Goal: Transaction & Acquisition: Book appointment/travel/reservation

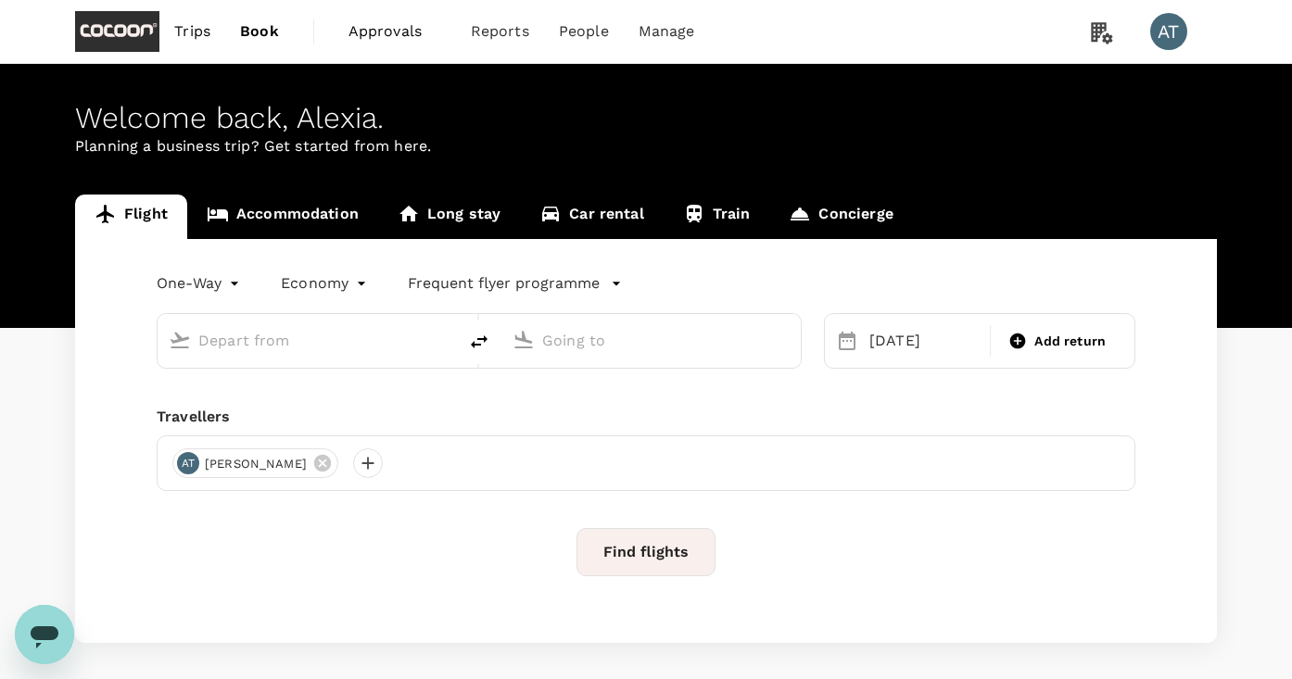
scroll to position [80, 0]
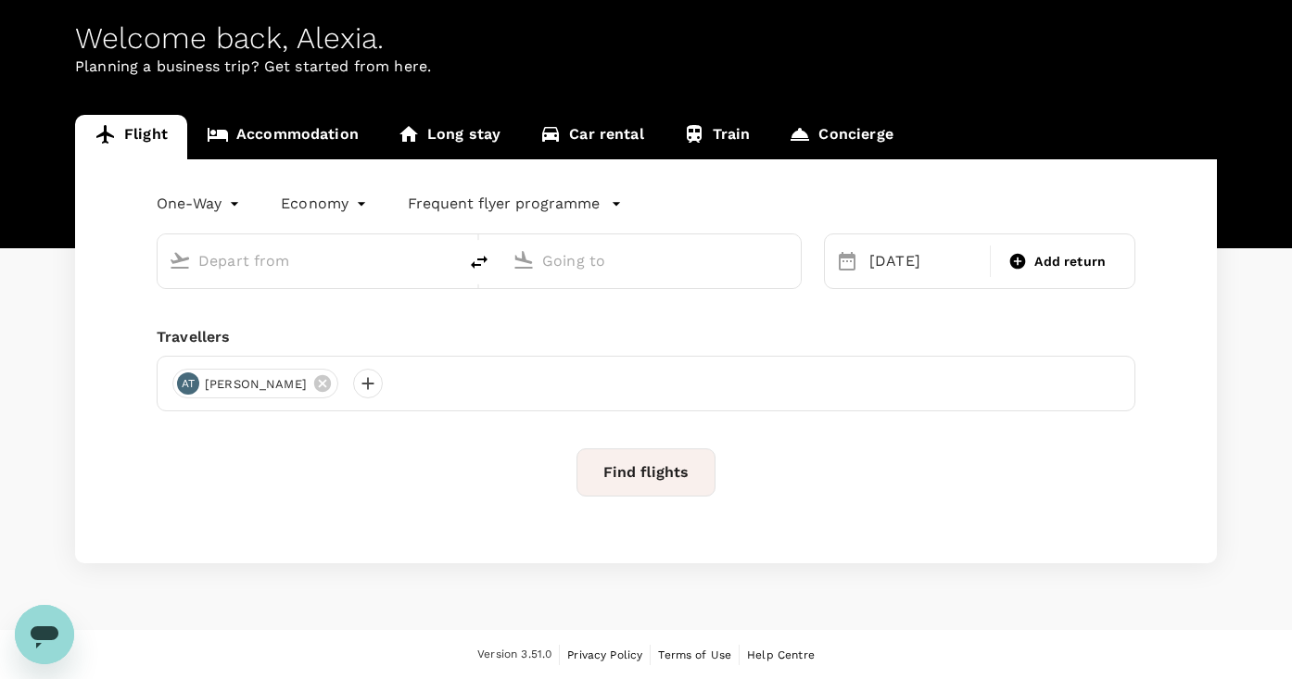
click at [323, 141] on link "Accommodation" at bounding box center [282, 137] width 191 height 44
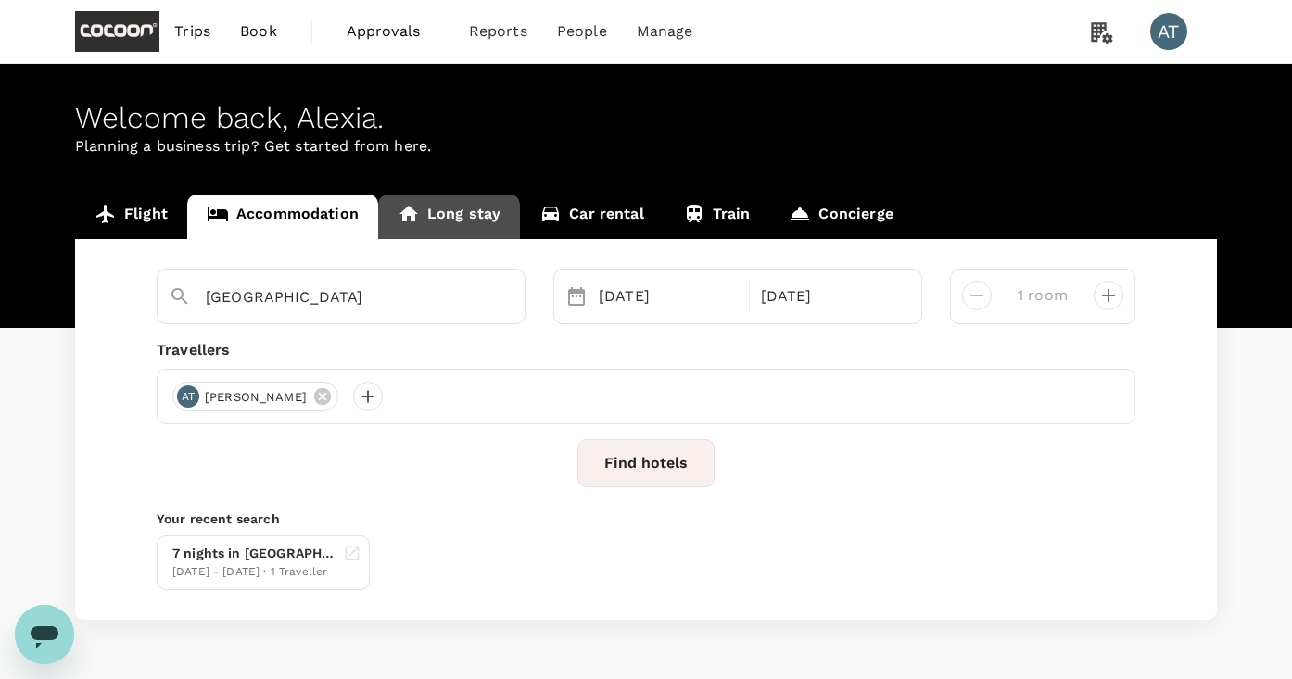
click at [492, 218] on link "Long stay" at bounding box center [449, 217] width 142 height 44
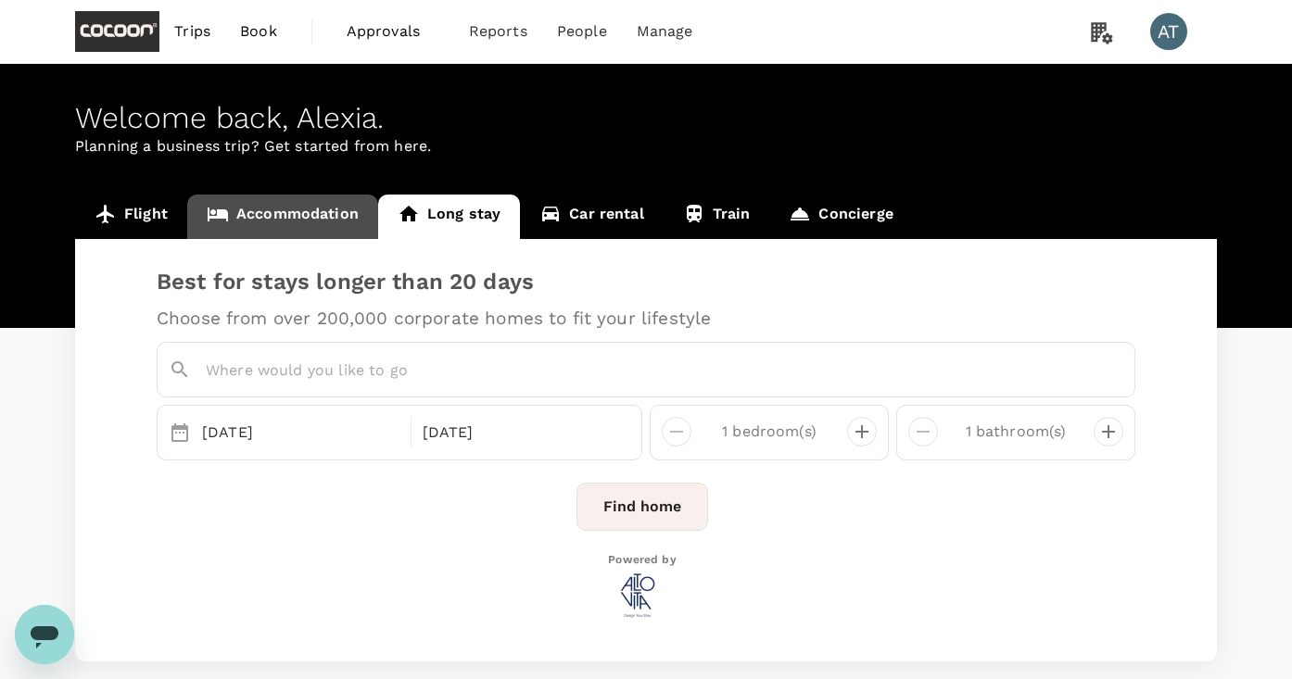
click at [305, 228] on link "Accommodation" at bounding box center [282, 217] width 191 height 44
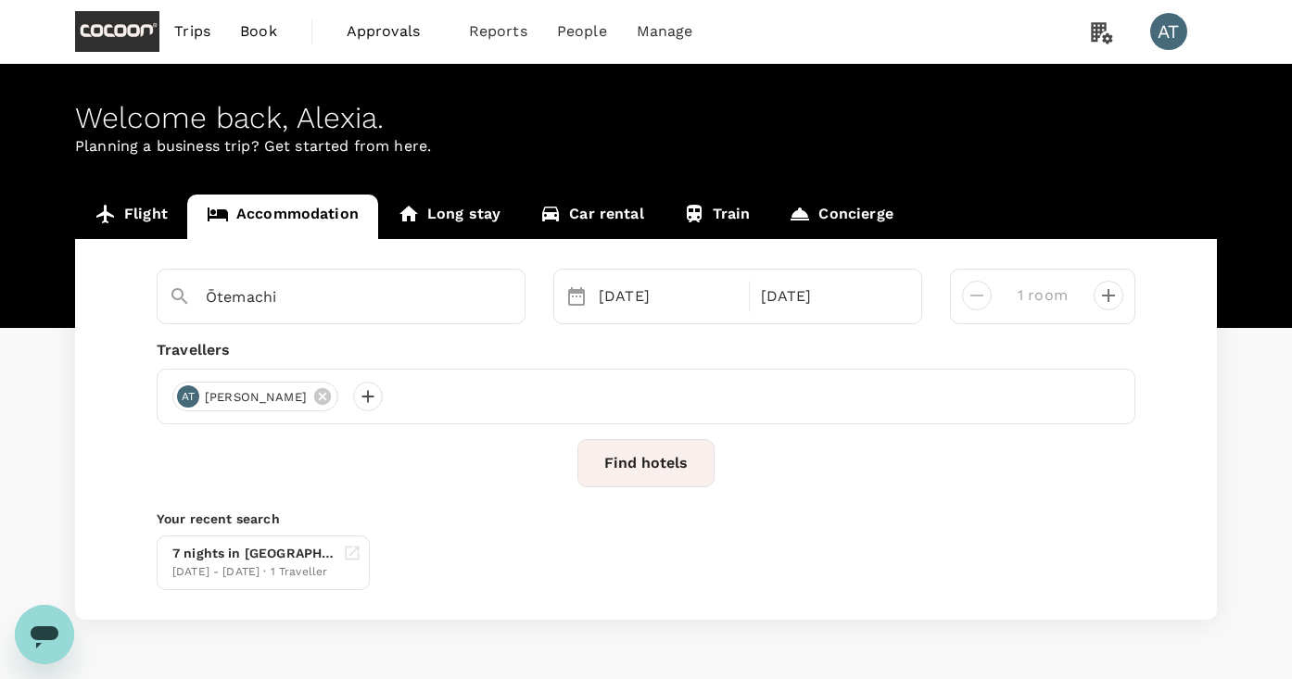
scroll to position [57, 0]
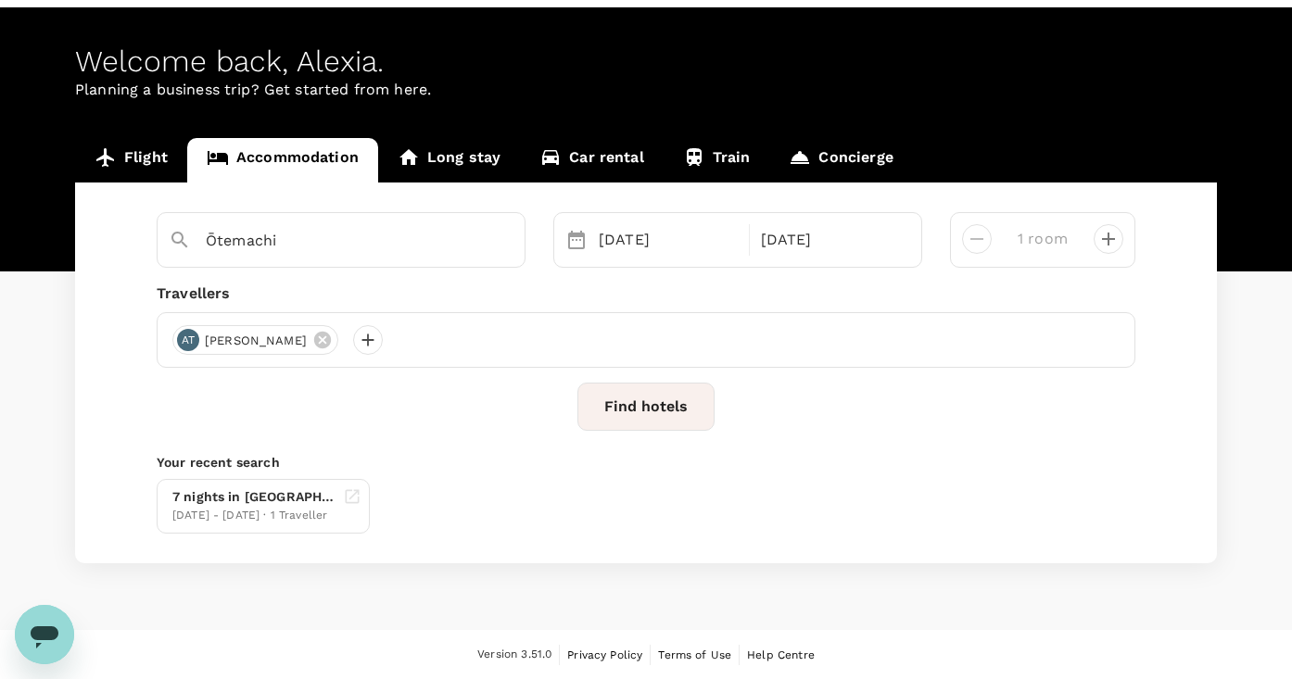
click at [449, 164] on link "Long stay" at bounding box center [449, 160] width 142 height 44
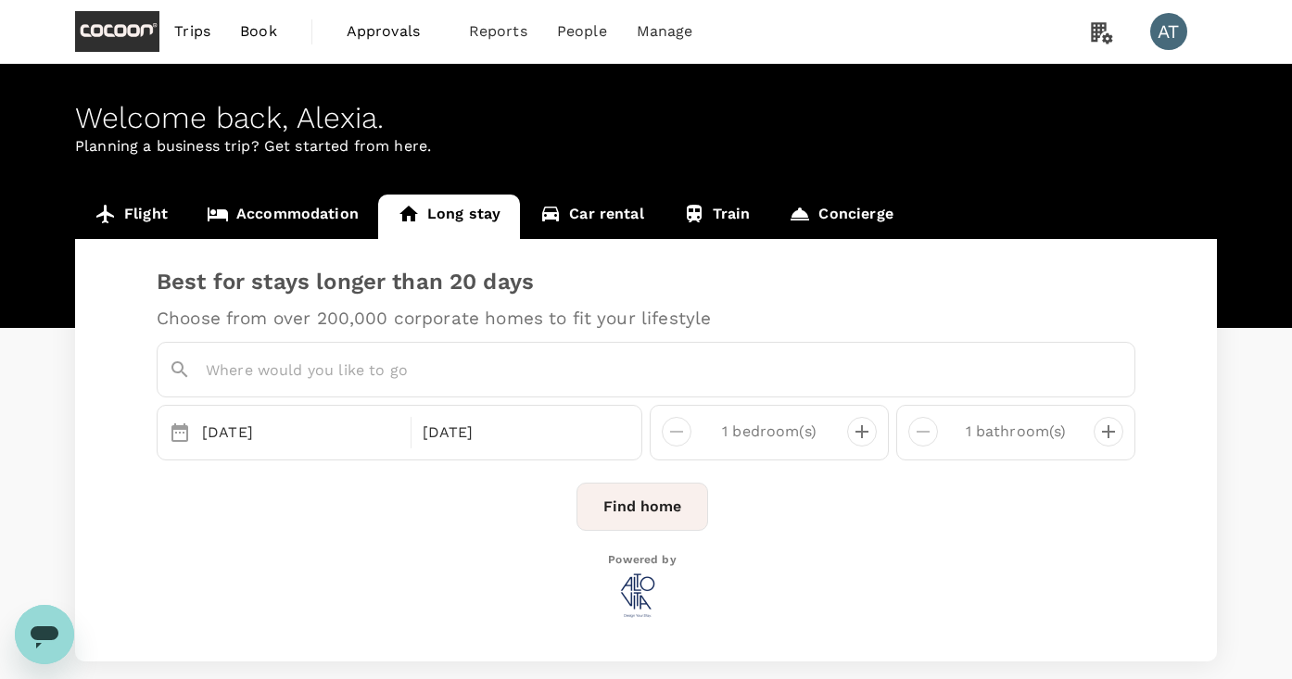
click at [166, 210] on link "Flight" at bounding box center [131, 217] width 112 height 44
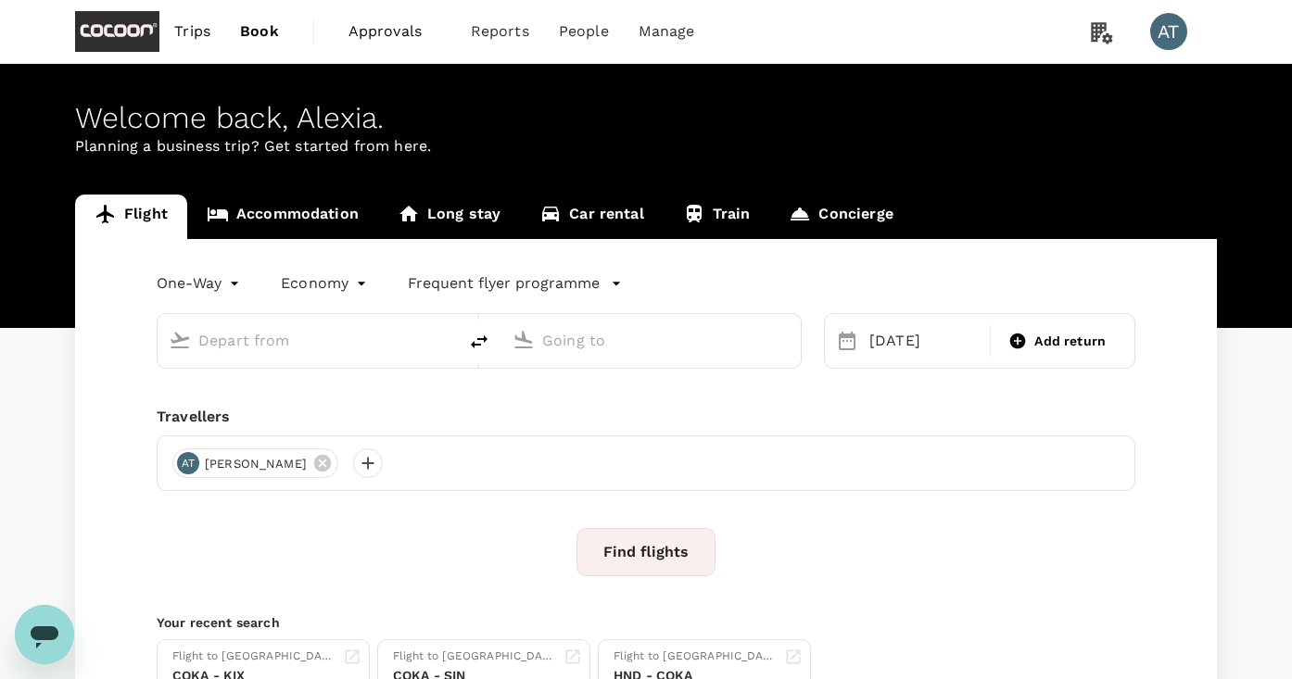
type input "Kansai Intl (KIX)"
type input "Singapore Changi (SIN)"
type input "Kansai Intl (KIX)"
type input "Singapore Changi (SIN)"
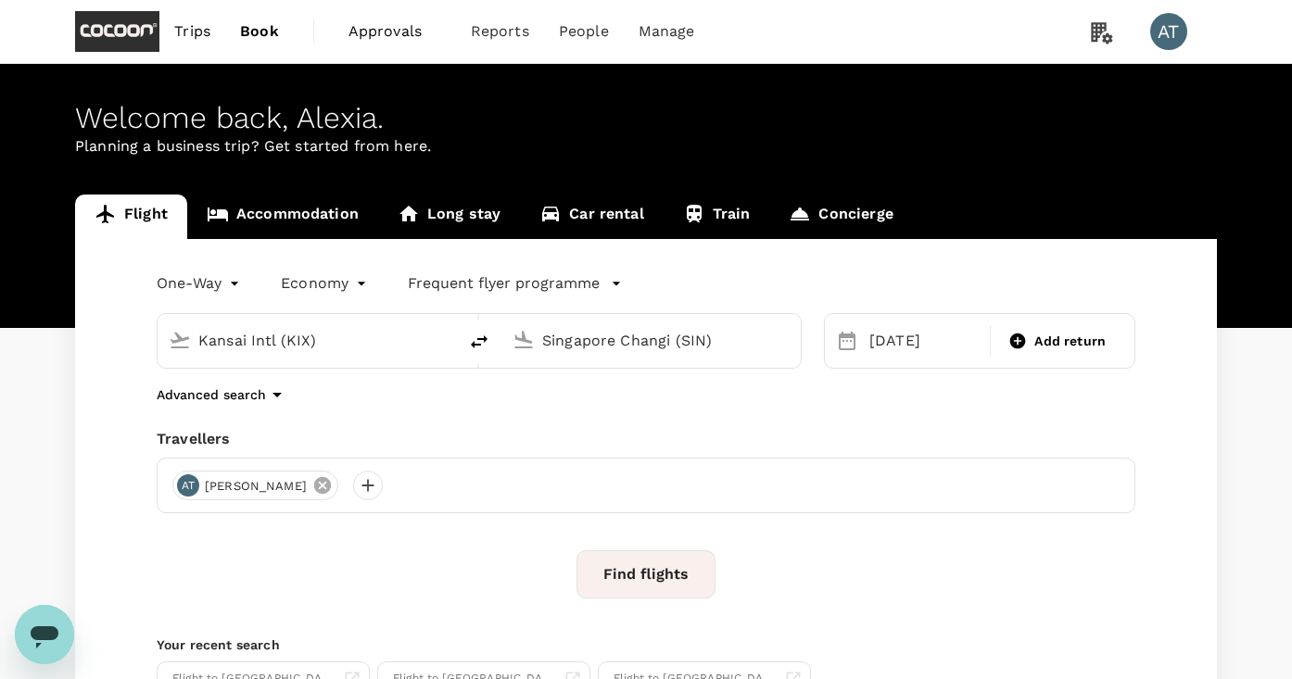
scroll to position [201, 0]
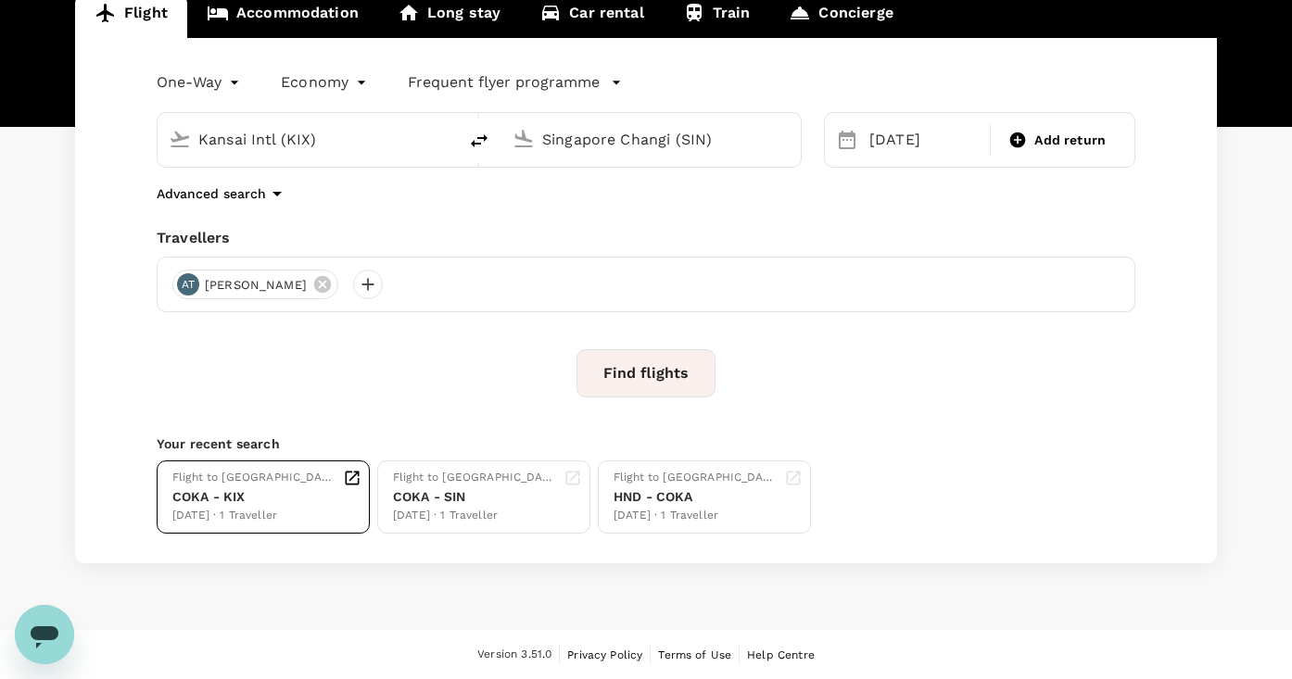
click at [280, 516] on div "Flight to [GEOGRAPHIC_DATA] COKA - KIX [DATE] · 1 Traveller" at bounding box center [266, 497] width 189 height 57
